Goal: Navigation & Orientation: Find specific page/section

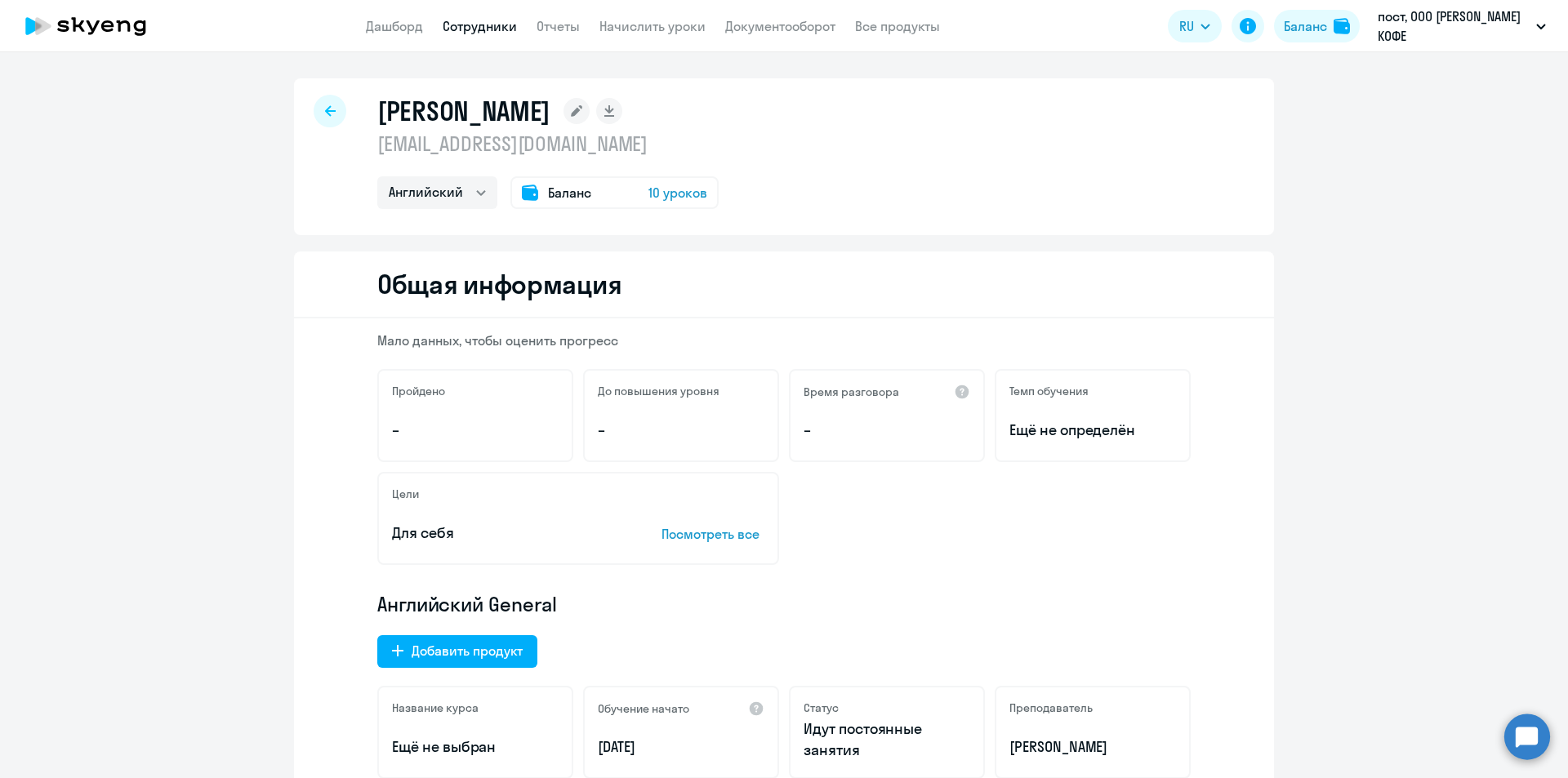
select select "english"
click at [385, 27] on link "Дашборд" at bounding box center [394, 26] width 57 height 17
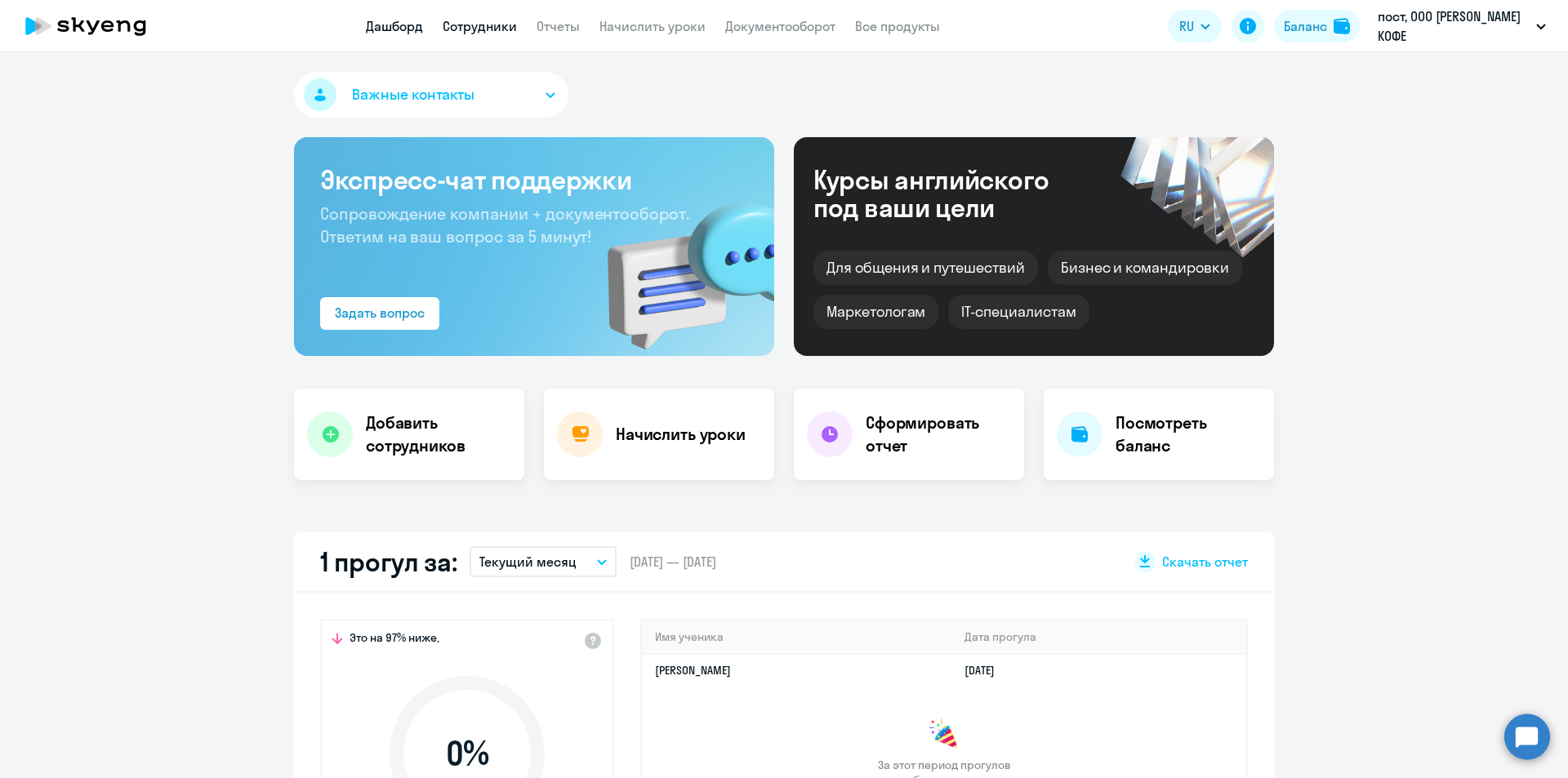
click at [465, 21] on link "Сотрудники" at bounding box center [480, 26] width 75 height 17
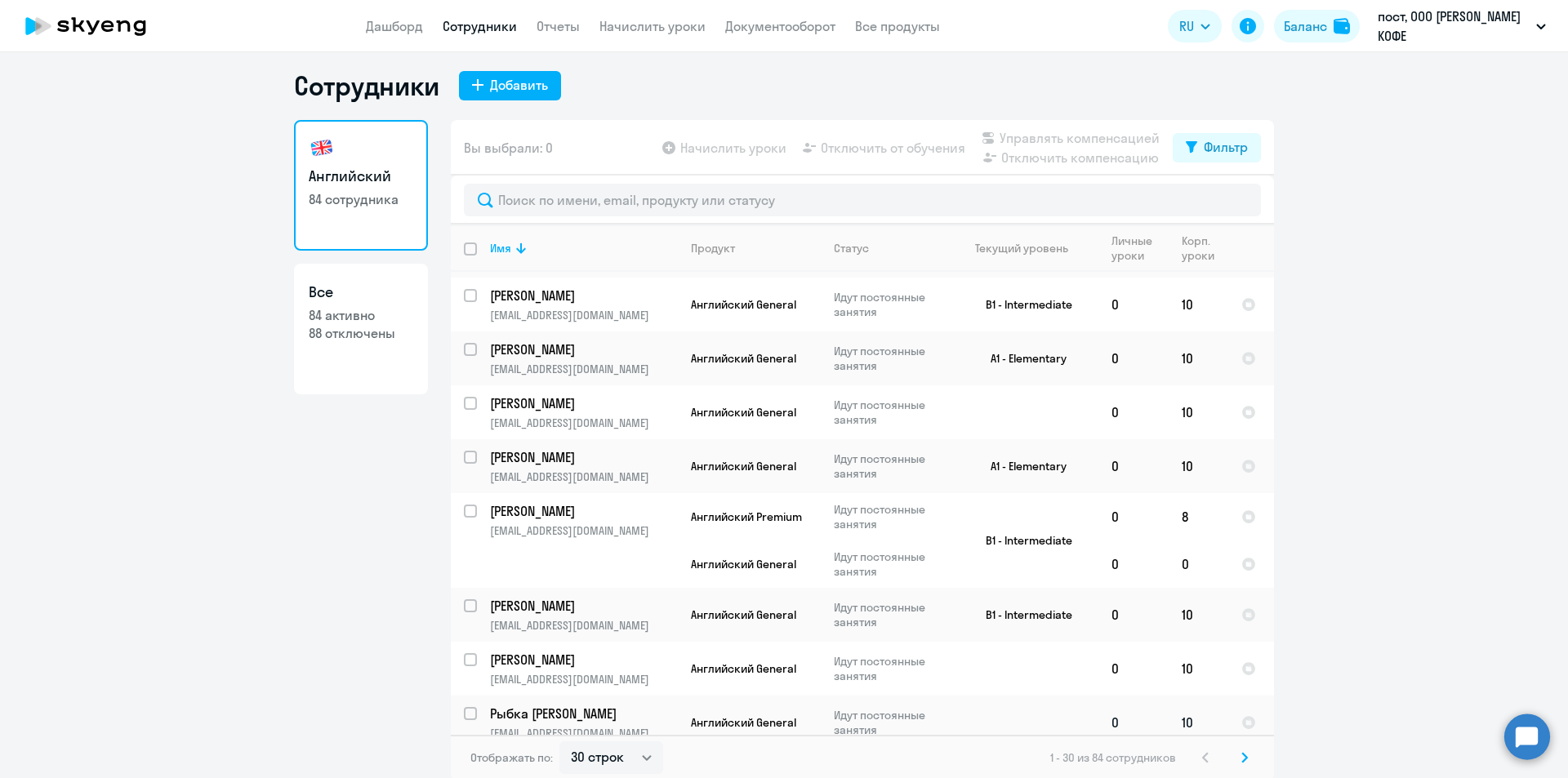
scroll to position [10, 0]
click at [638, 750] on select "30 строк 50 строк 100 строк" at bounding box center [611, 755] width 103 height 33
select select "100"
click at [559, 739] on select "30 строк 50 строк 100 строк" at bounding box center [611, 755] width 103 height 33
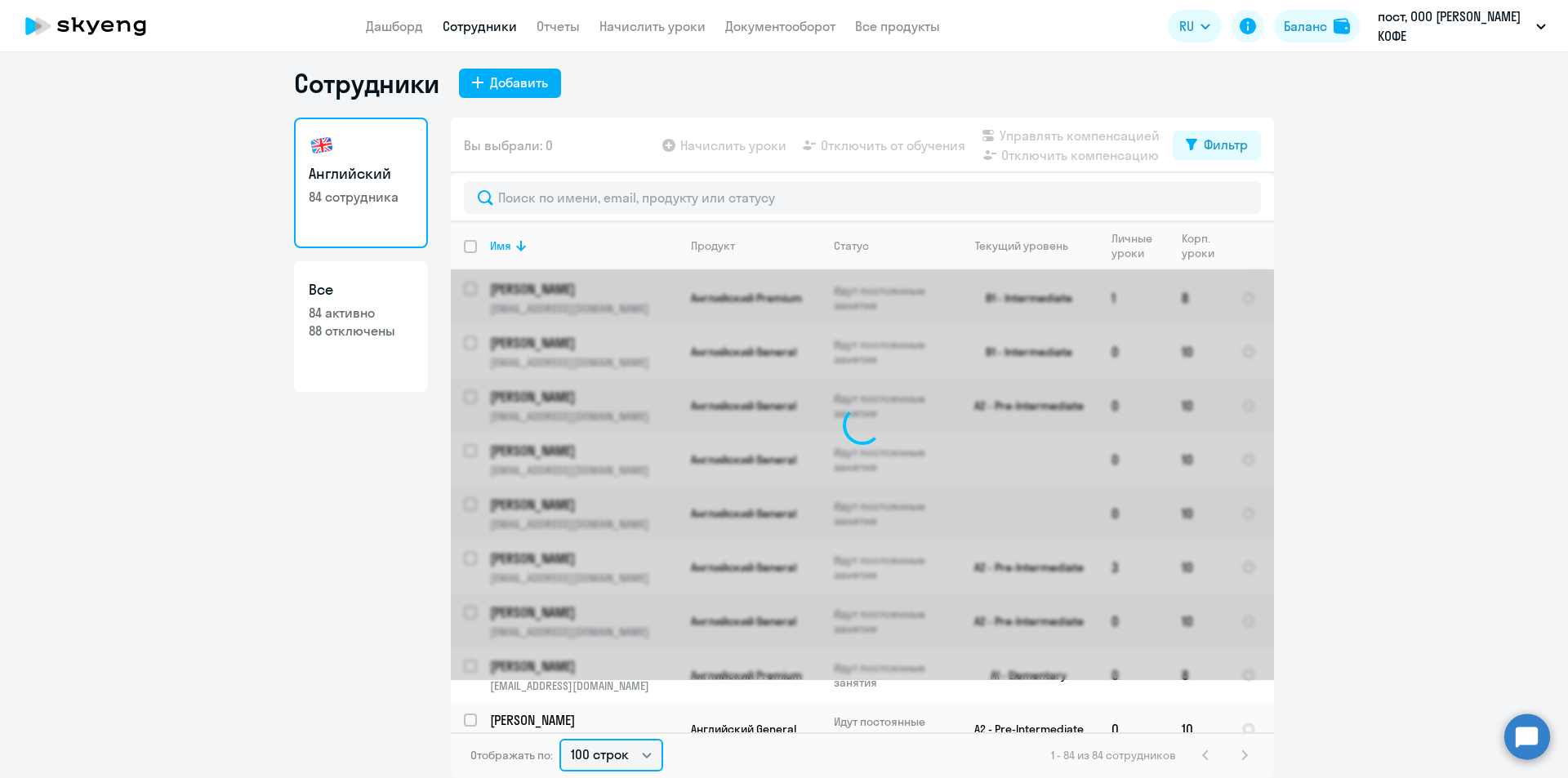
scroll to position [82, 0]
